Goal: Information Seeking & Learning: Learn about a topic

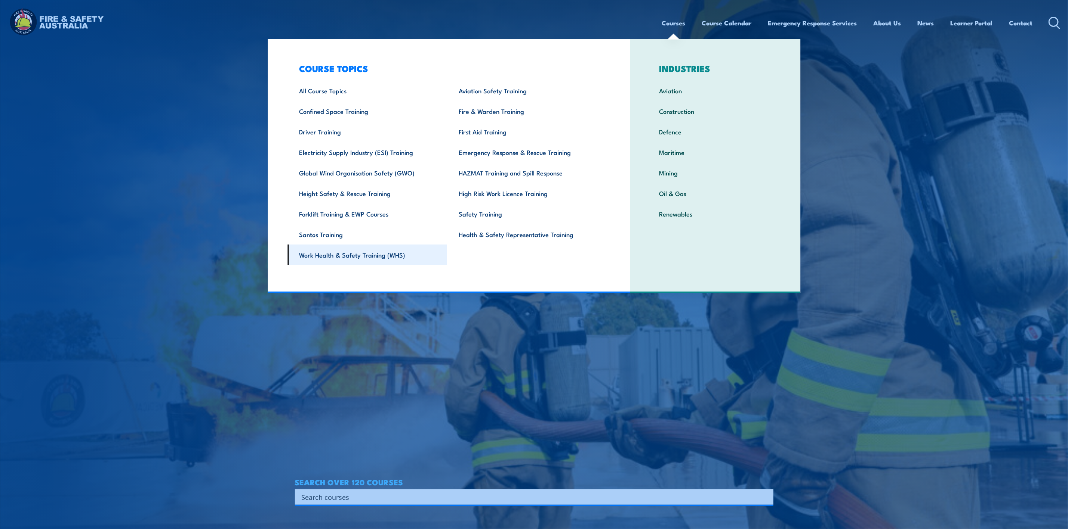
click at [362, 254] on link "Work Health & Safety Training (WHS)" at bounding box center [367, 255] width 160 height 21
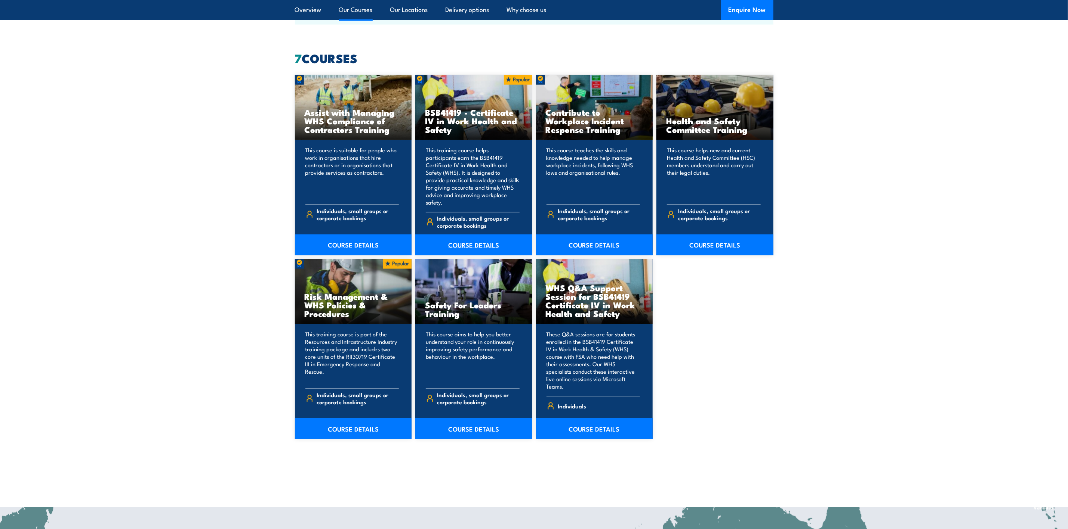
click at [466, 235] on link "COURSE DETAILS" at bounding box center [473, 245] width 117 height 21
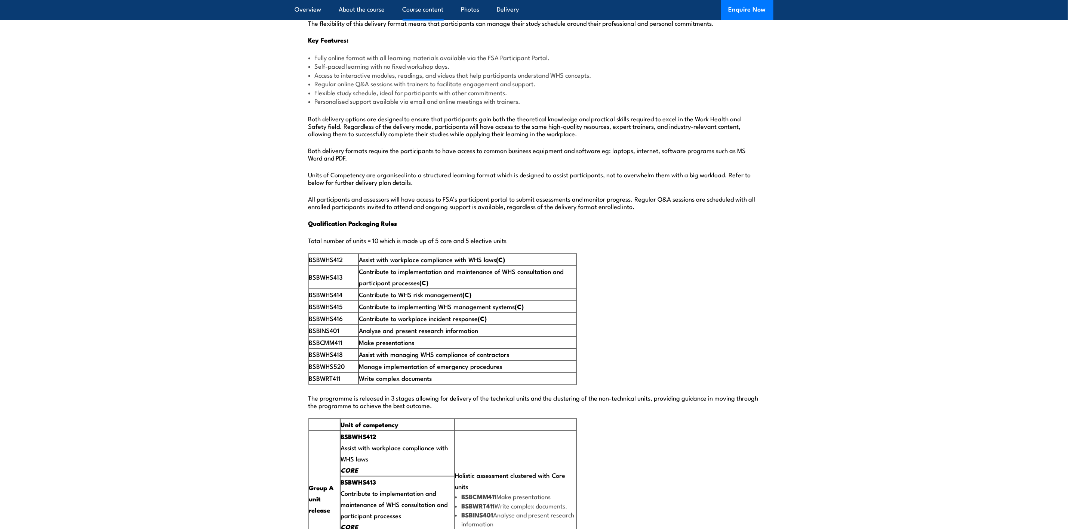
scroll to position [1121, 0]
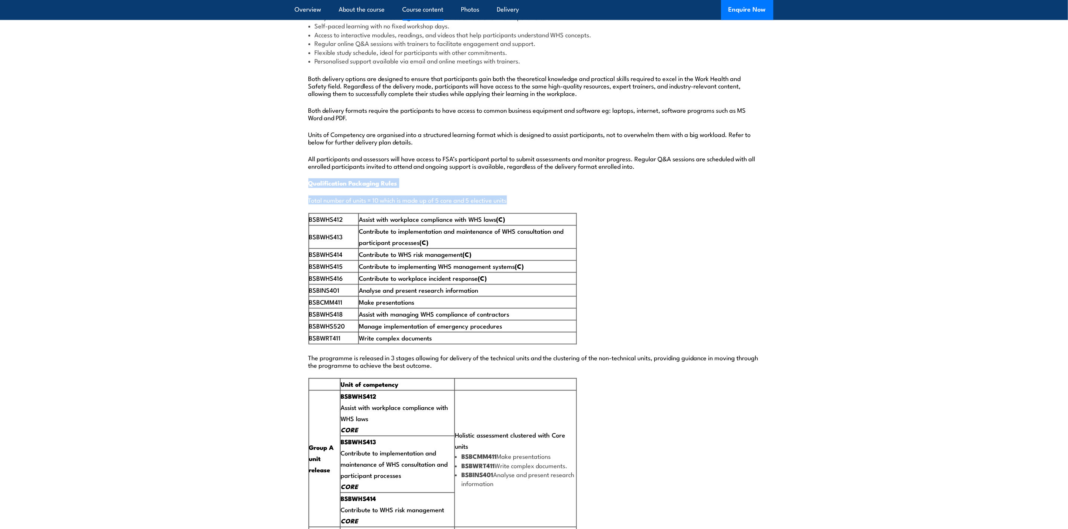
drag, startPoint x: 595, startPoint y: 327, endPoint x: 297, endPoint y: 157, distance: 343.1
click at [297, 157] on div "Delivery Format Blended Workshops and Distance Online eLearning This format com…" at bounding box center [534, 280] width 478 height 1234
copy div "Qualification Packaging Rules Total number of units = 10 which is made up of 5 …"
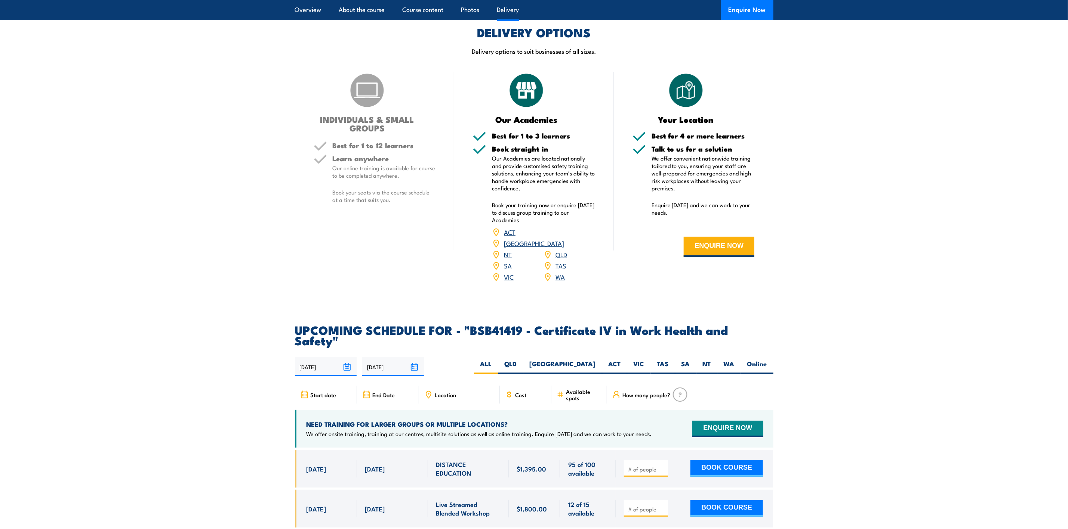
scroll to position [2410, 0]
